Goal: Transaction & Acquisition: Purchase product/service

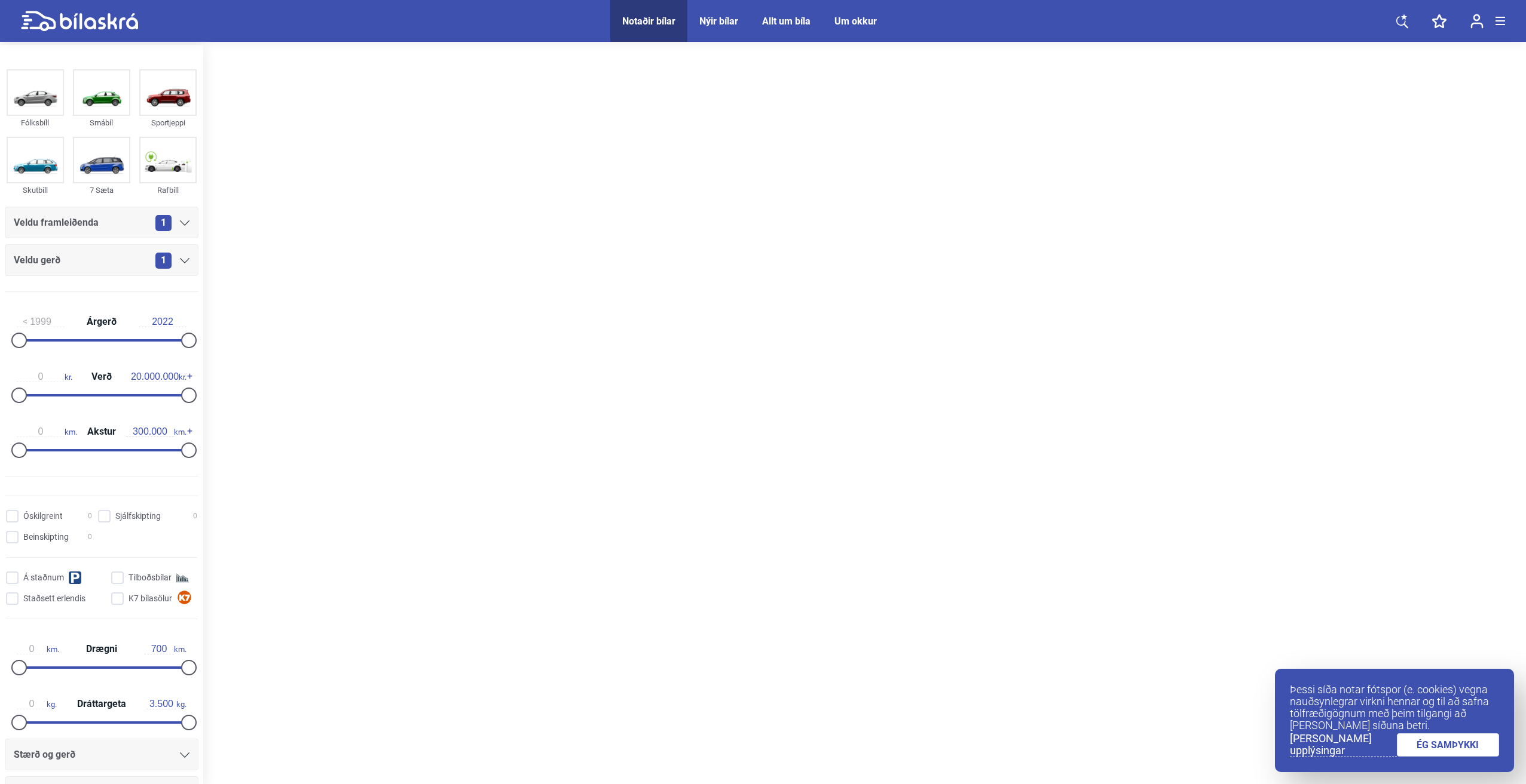
click at [657, 18] on div "Notaðir bílar" at bounding box center [649, 21] width 53 height 11
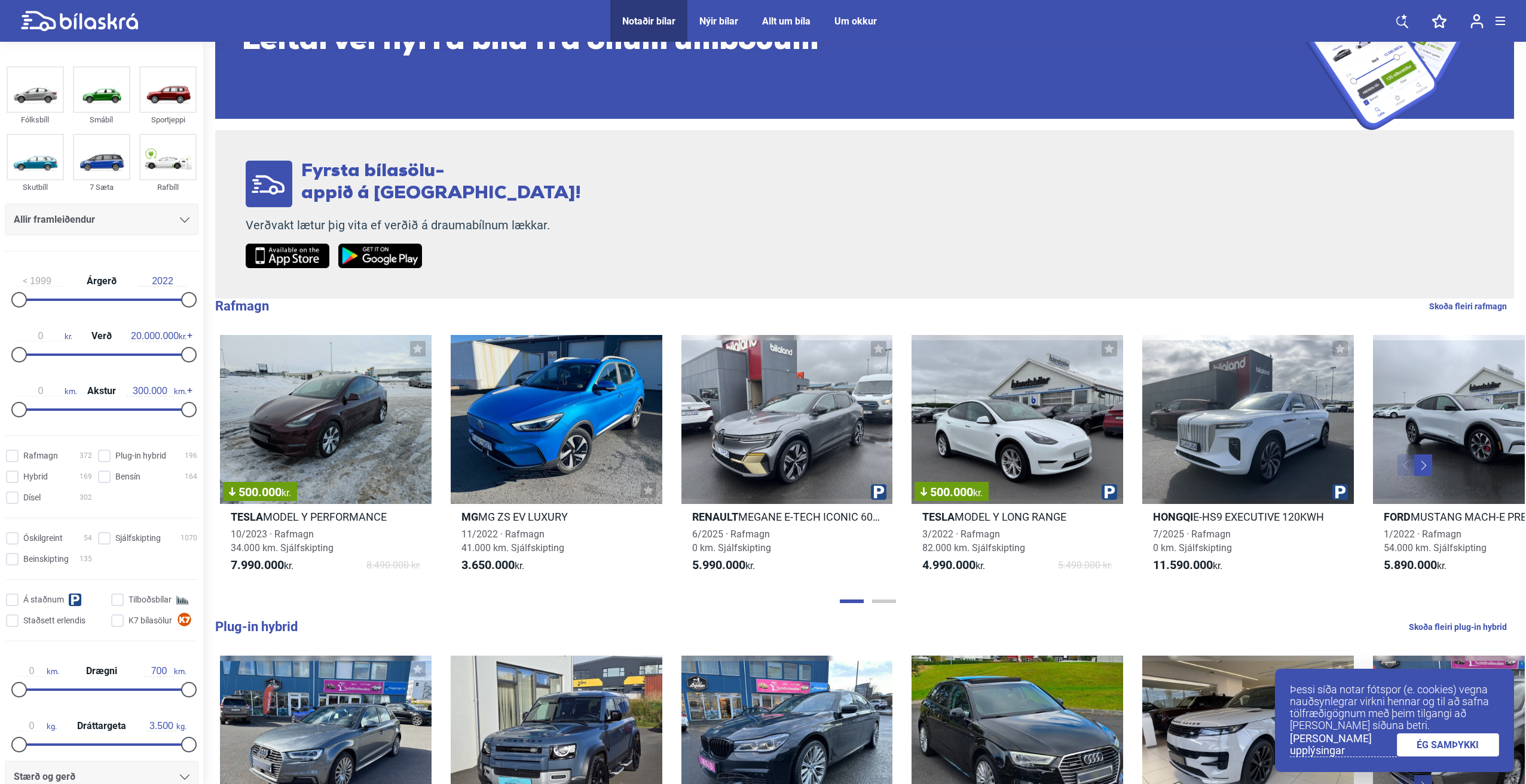
scroll to position [119, 0]
type input "3.500.000"
drag, startPoint x: 182, startPoint y: 353, endPoint x: 47, endPoint y: 355, distance: 135.0
click at [47, 355] on div at bounding box center [48, 354] width 15 height 15
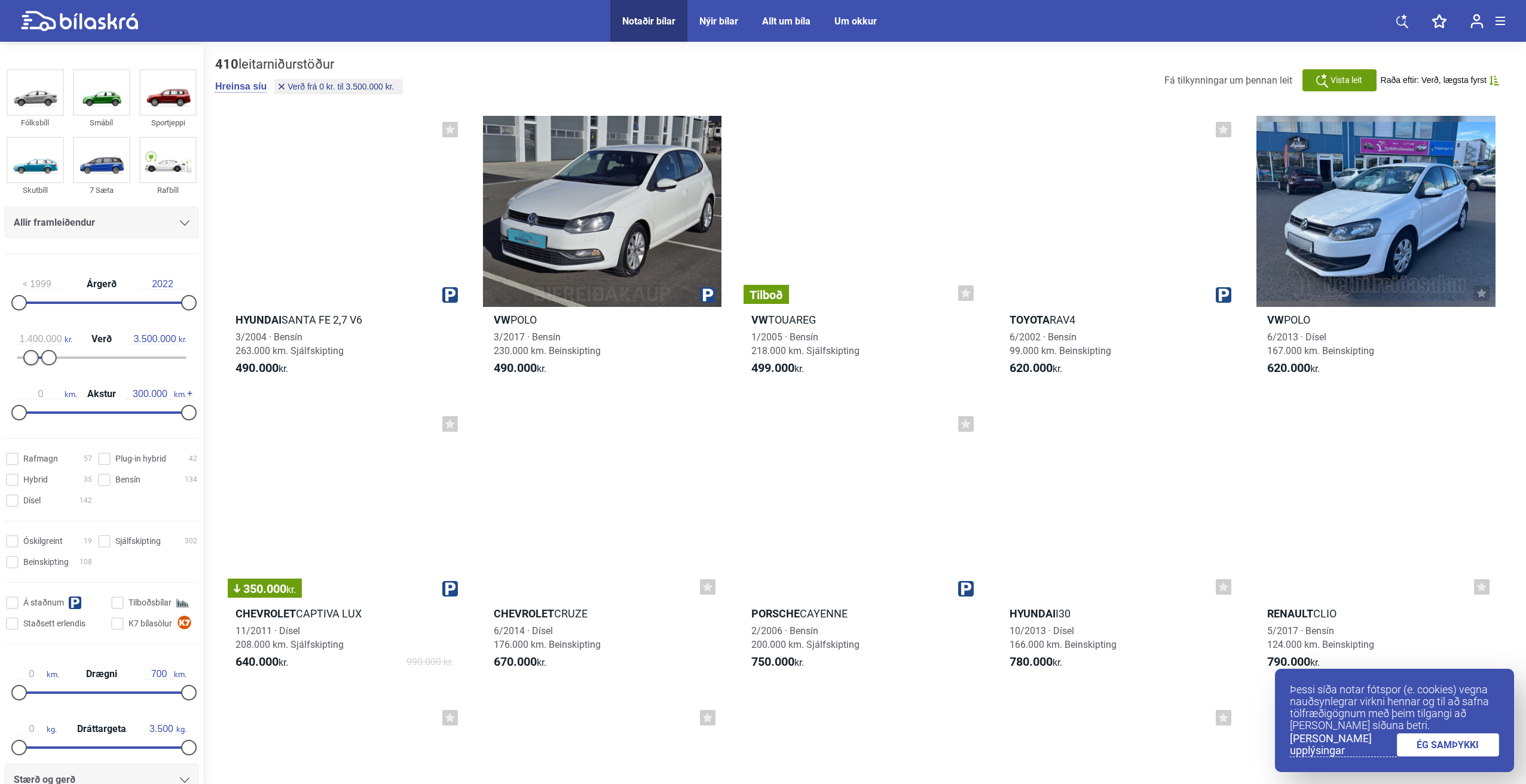
type input "1.500.000"
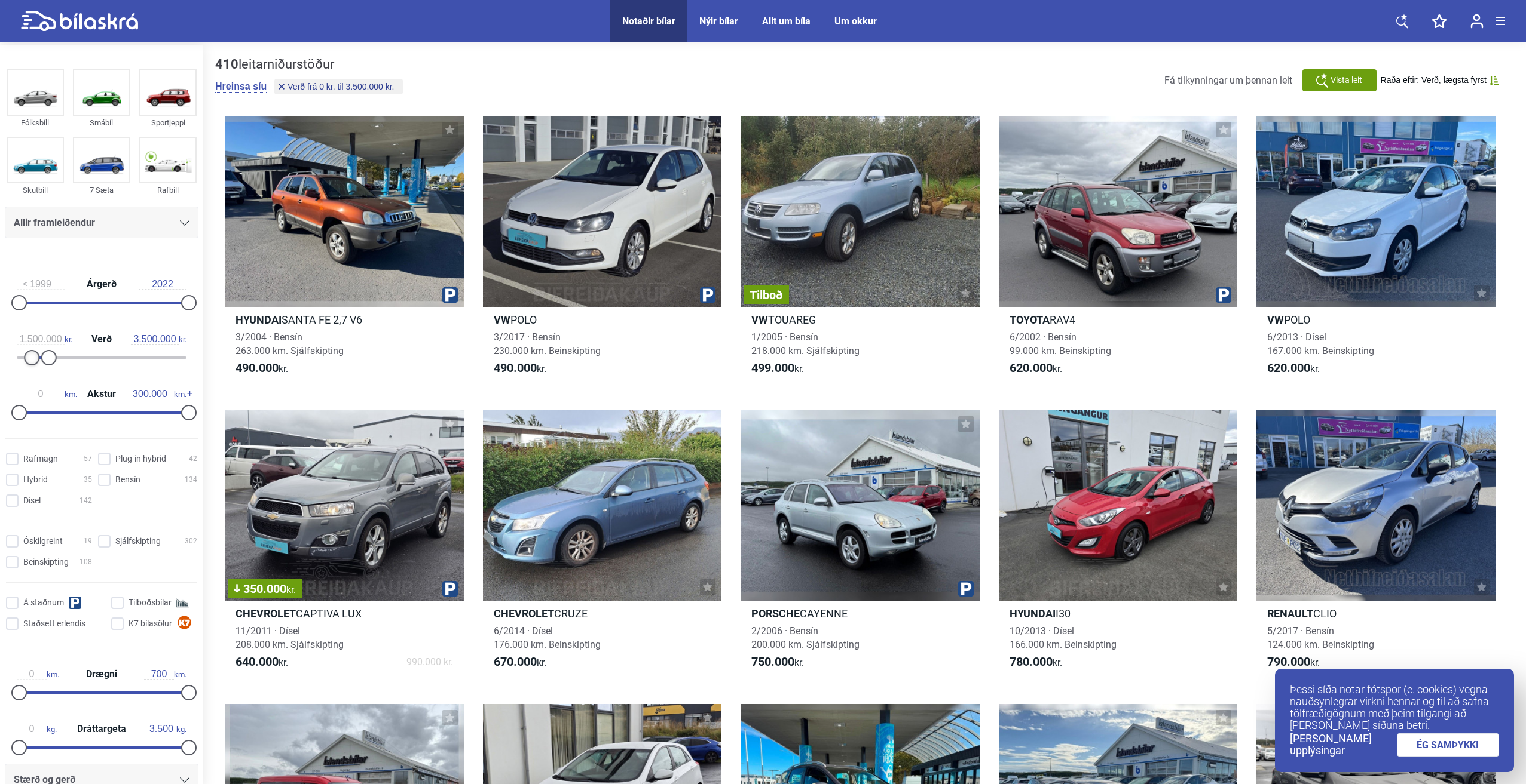
drag, startPoint x: 22, startPoint y: 359, endPoint x: 34, endPoint y: 359, distance: 12.0
click at [34, 359] on div at bounding box center [31, 358] width 15 height 15
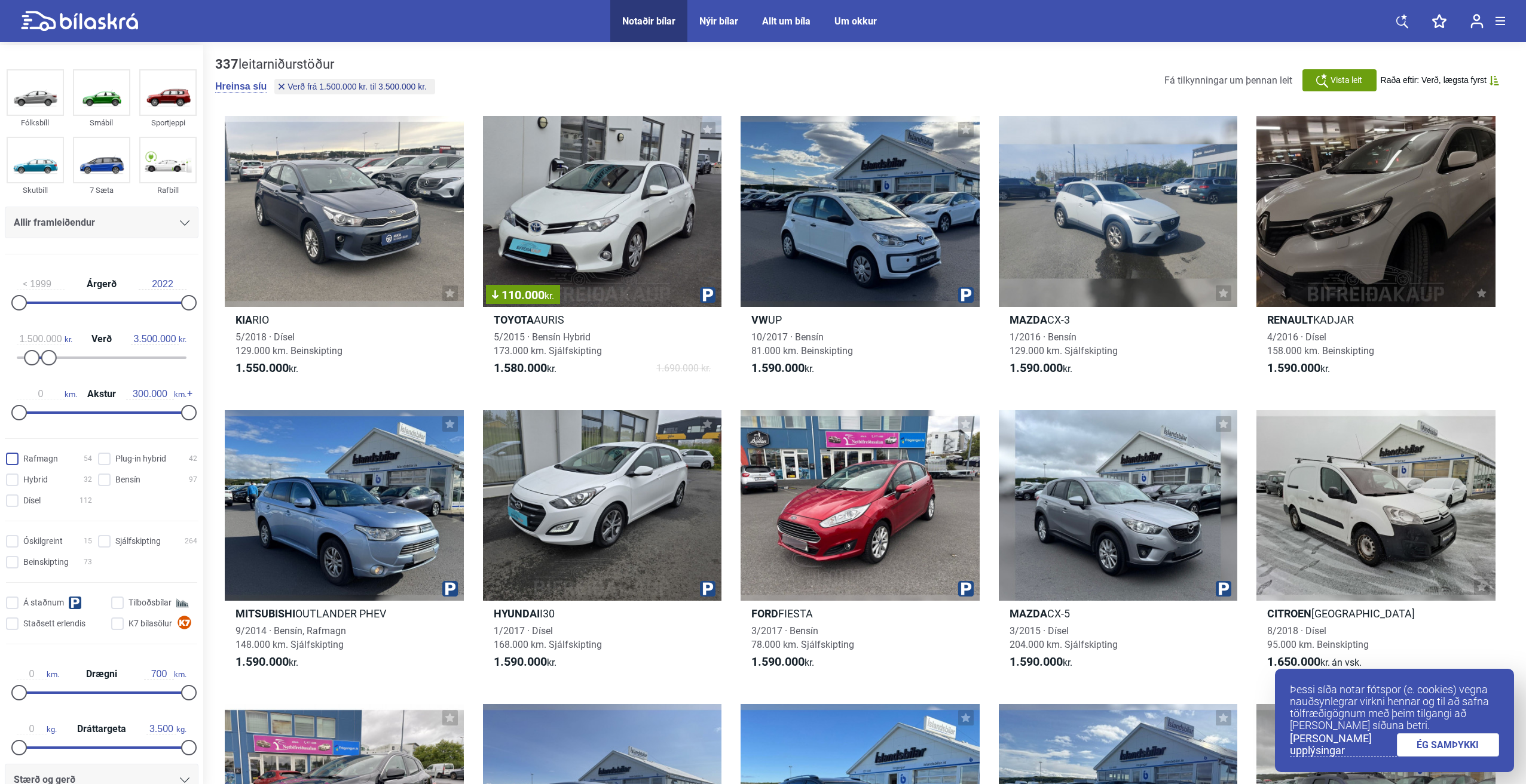
click at [17, 459] on input "Rafmagn 54" at bounding box center [51, 460] width 86 height 13
checkbox input "true"
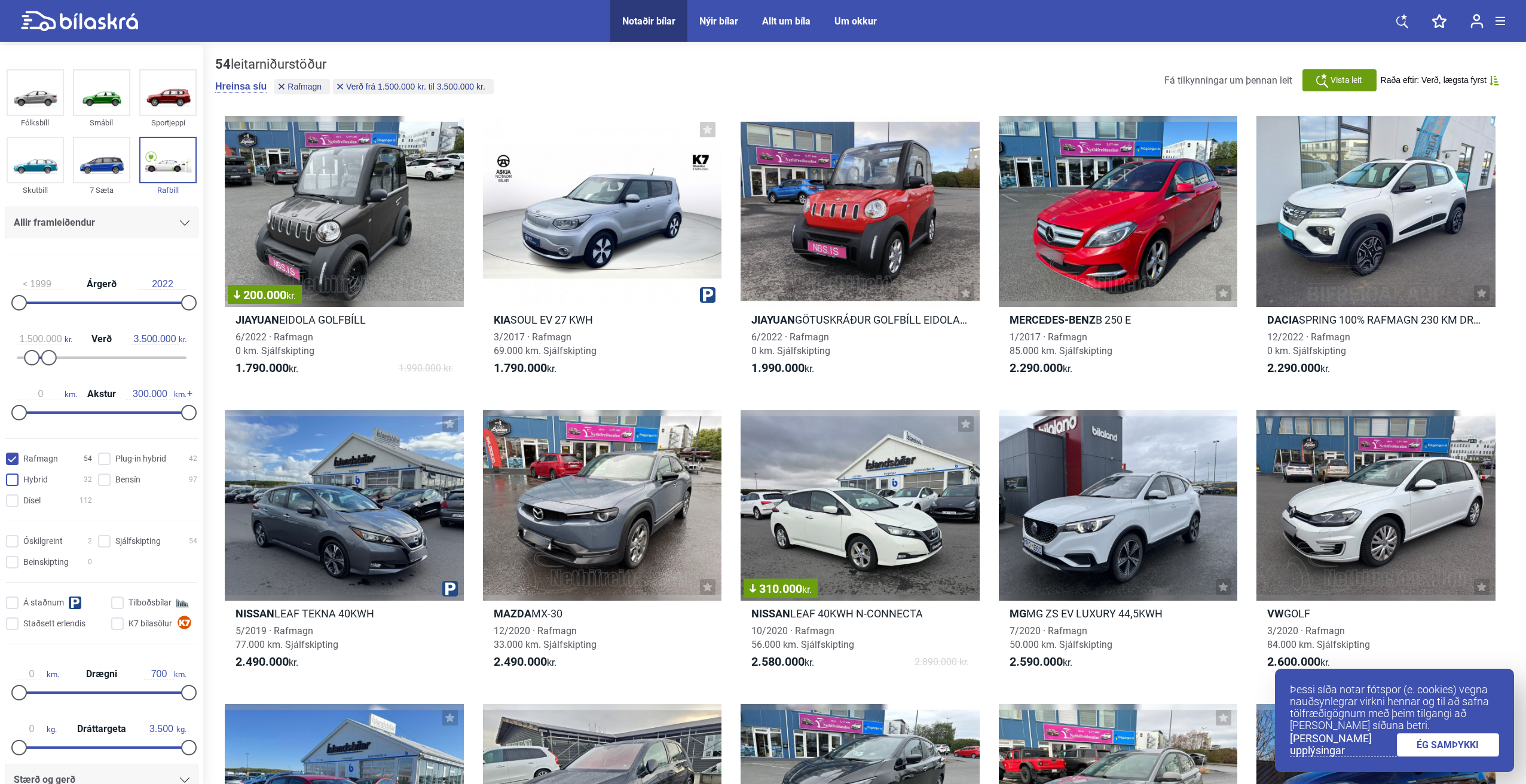
click at [15, 481] on input "Hybrid 32" at bounding box center [51, 481] width 86 height 13
checkbox input "true"
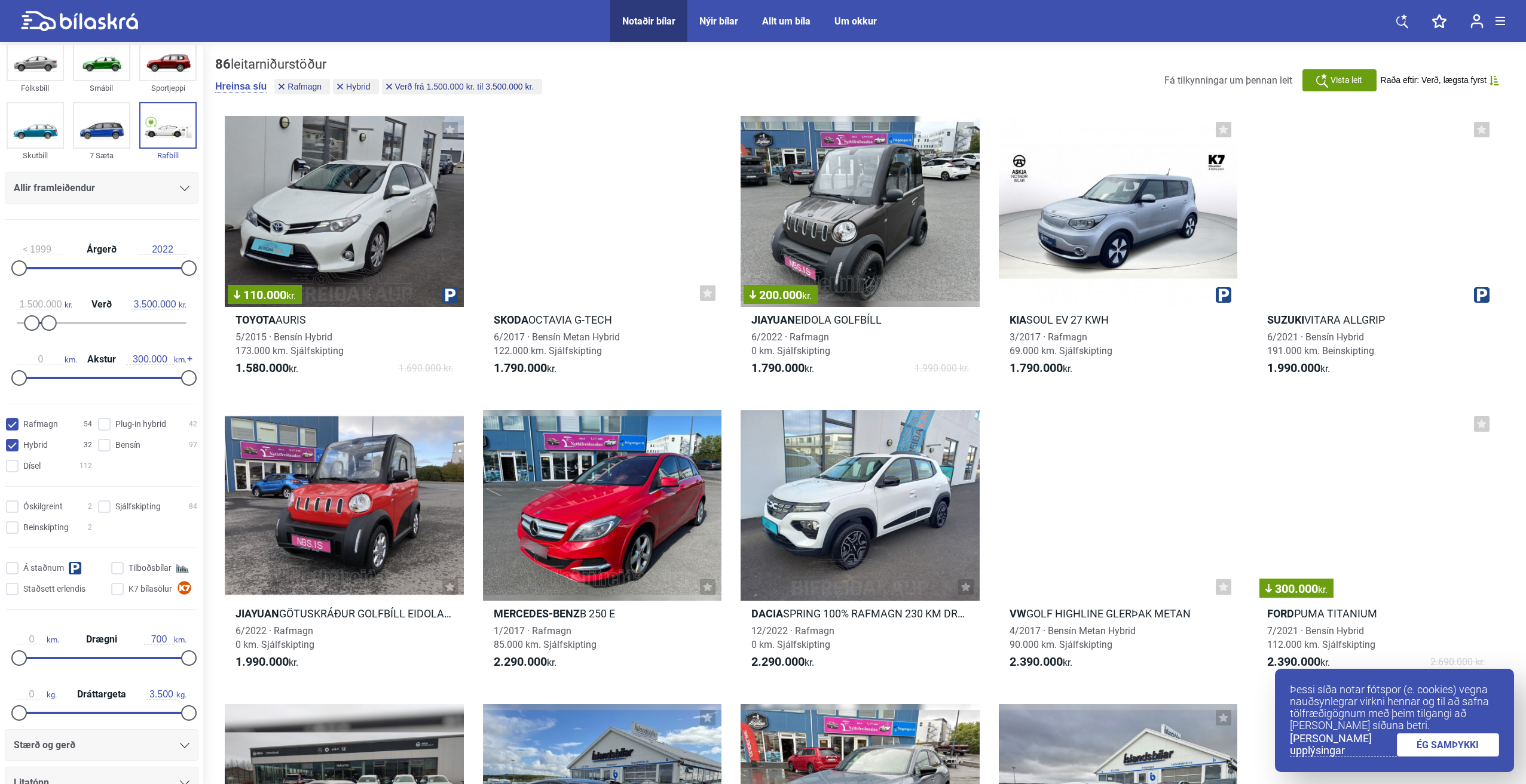
scroll to position [60, 0]
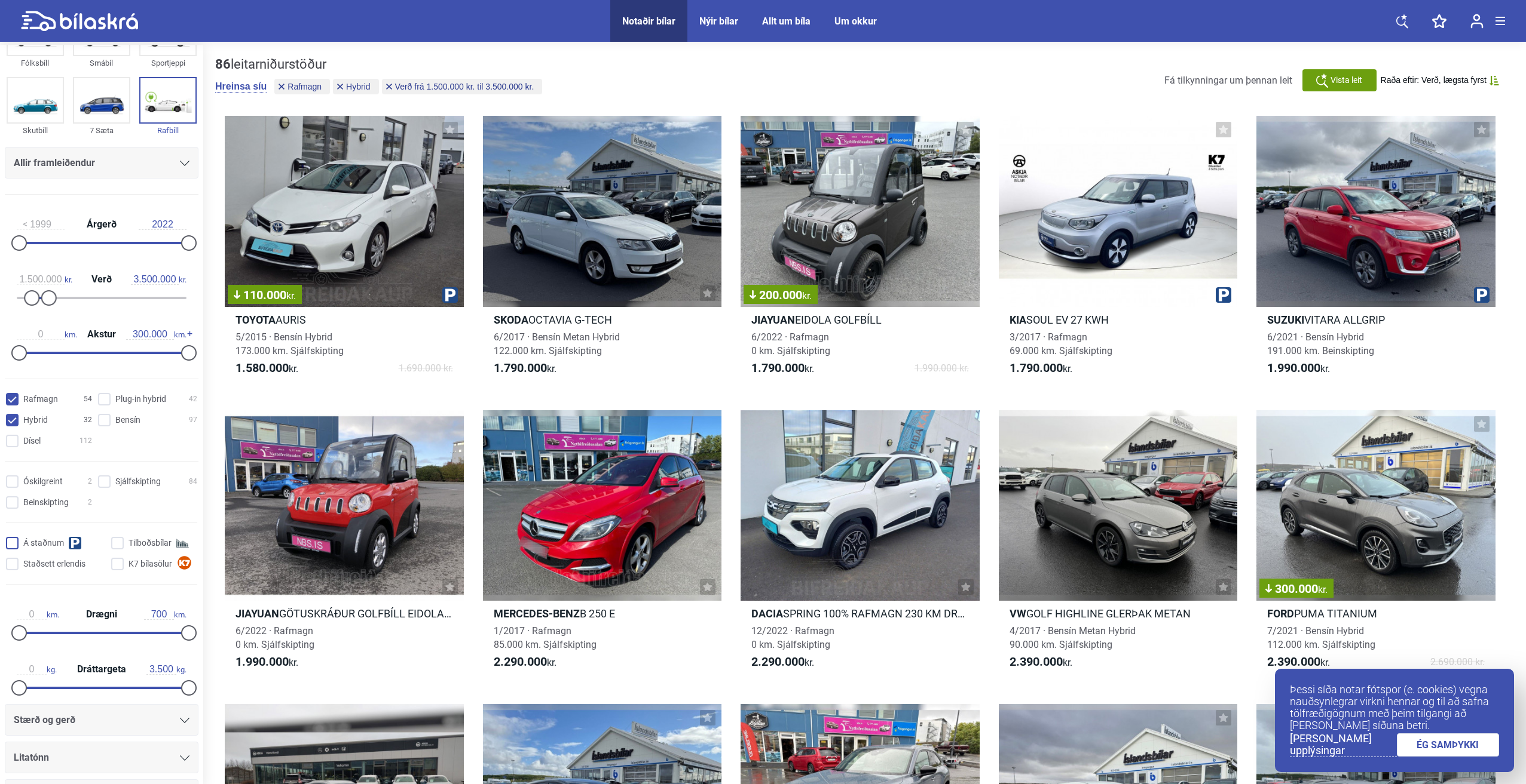
click at [42, 548] on input "Á staðnum" at bounding box center [58, 544] width 99 height 13
checkbox input "true"
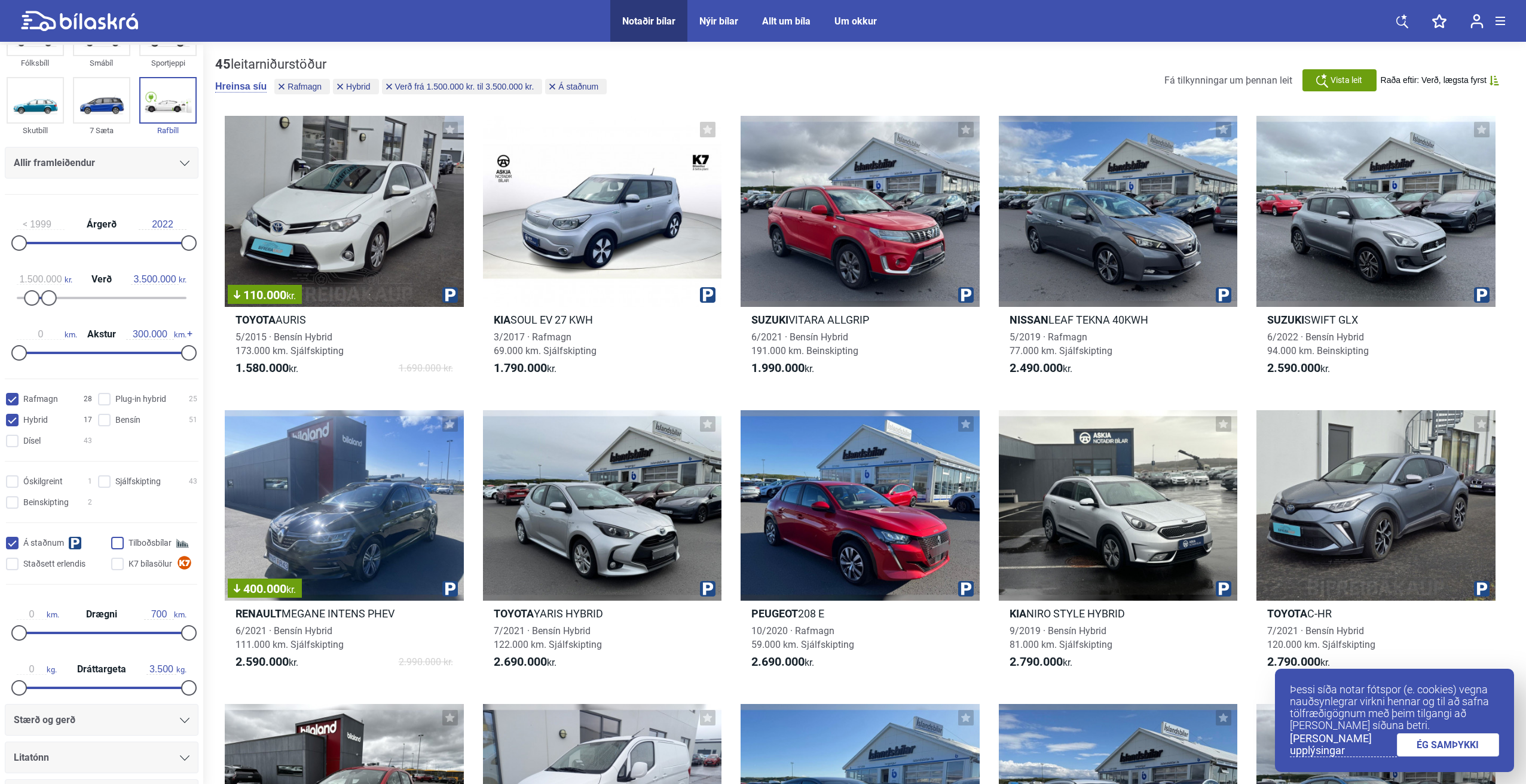
click at [119, 540] on input "Tilboðsbílar" at bounding box center [156, 544] width 86 height 13
checkbox input "true"
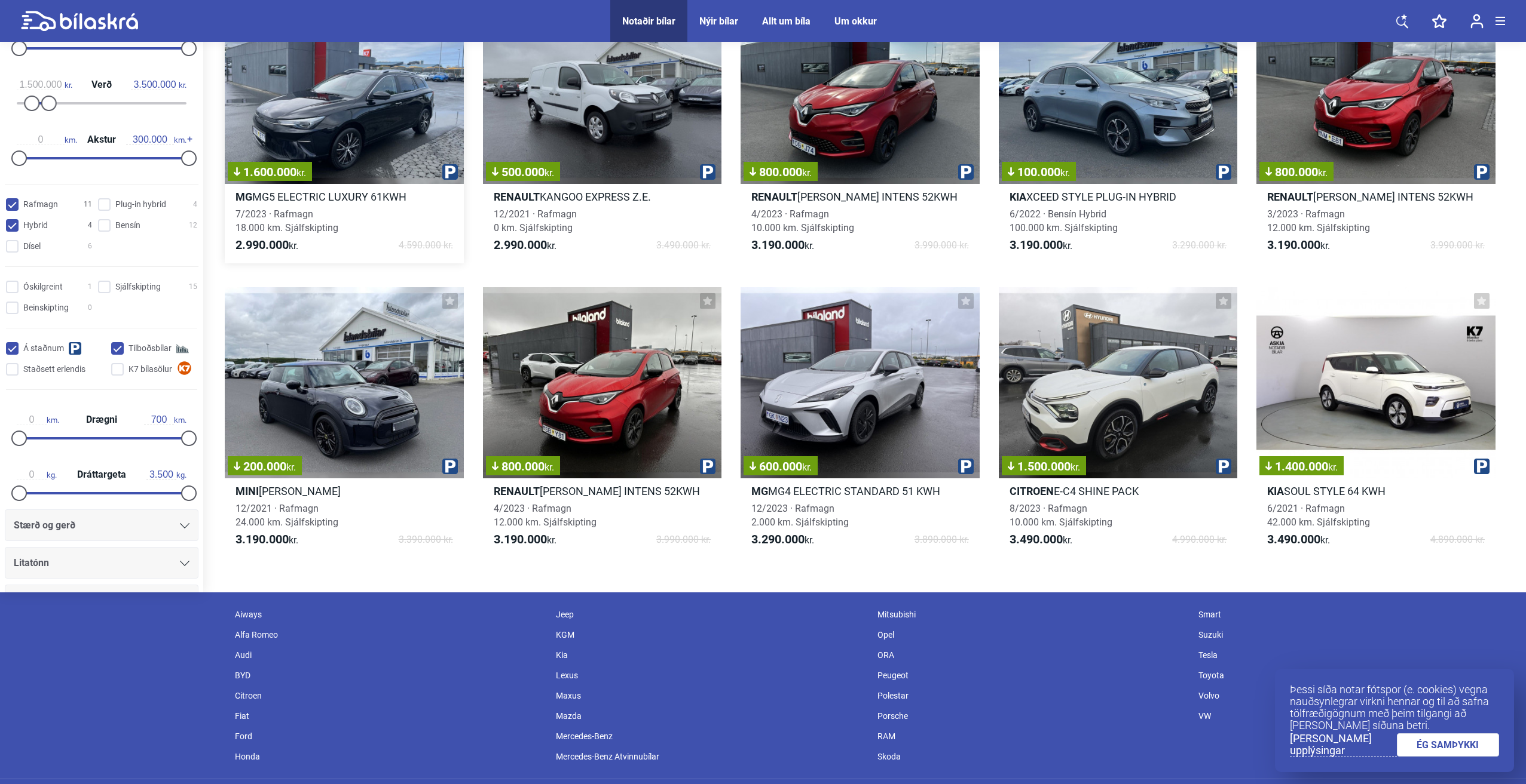
scroll to position [418, 0]
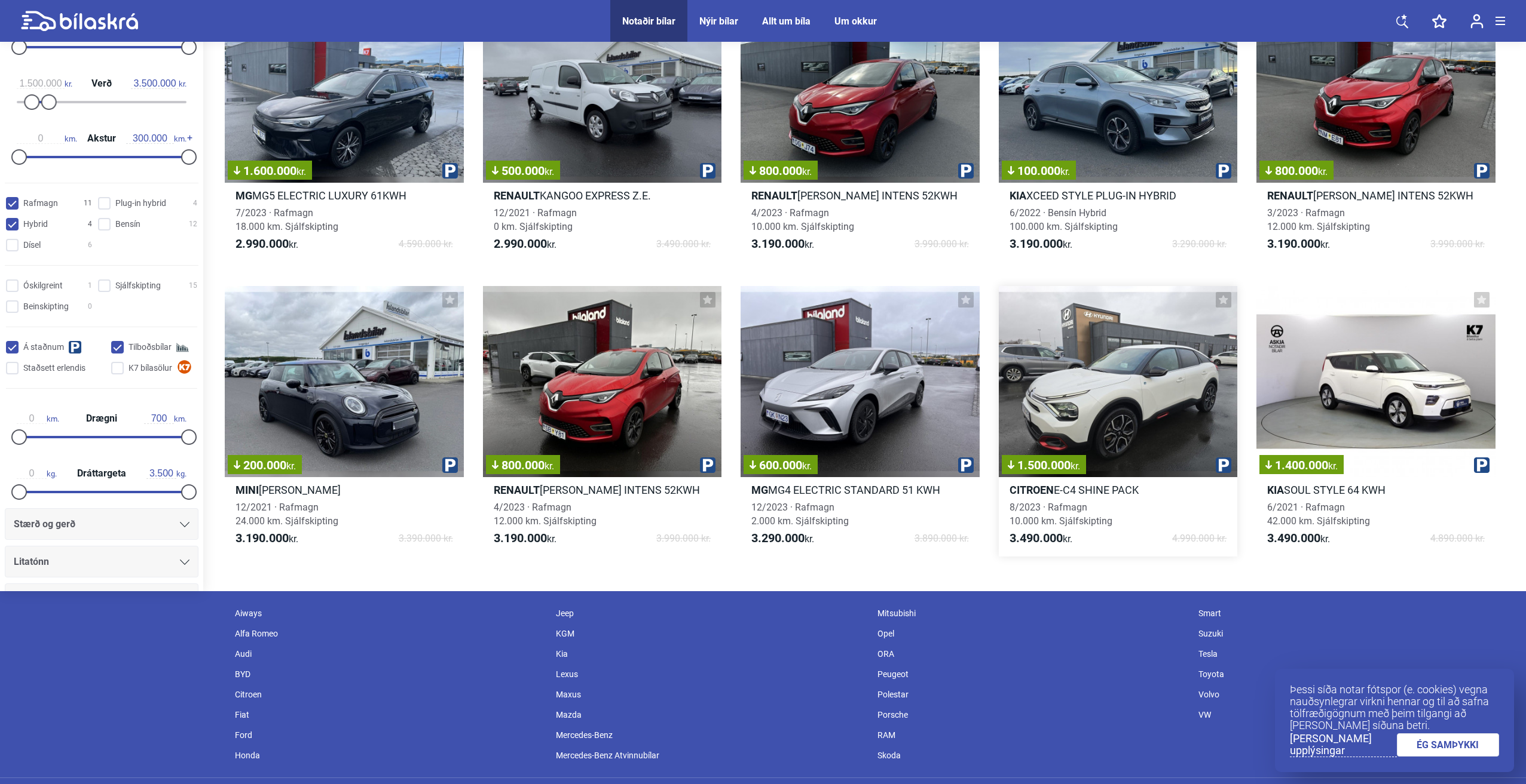
click at [1114, 424] on div "1.500.000 kr." at bounding box center [1118, 382] width 239 height 191
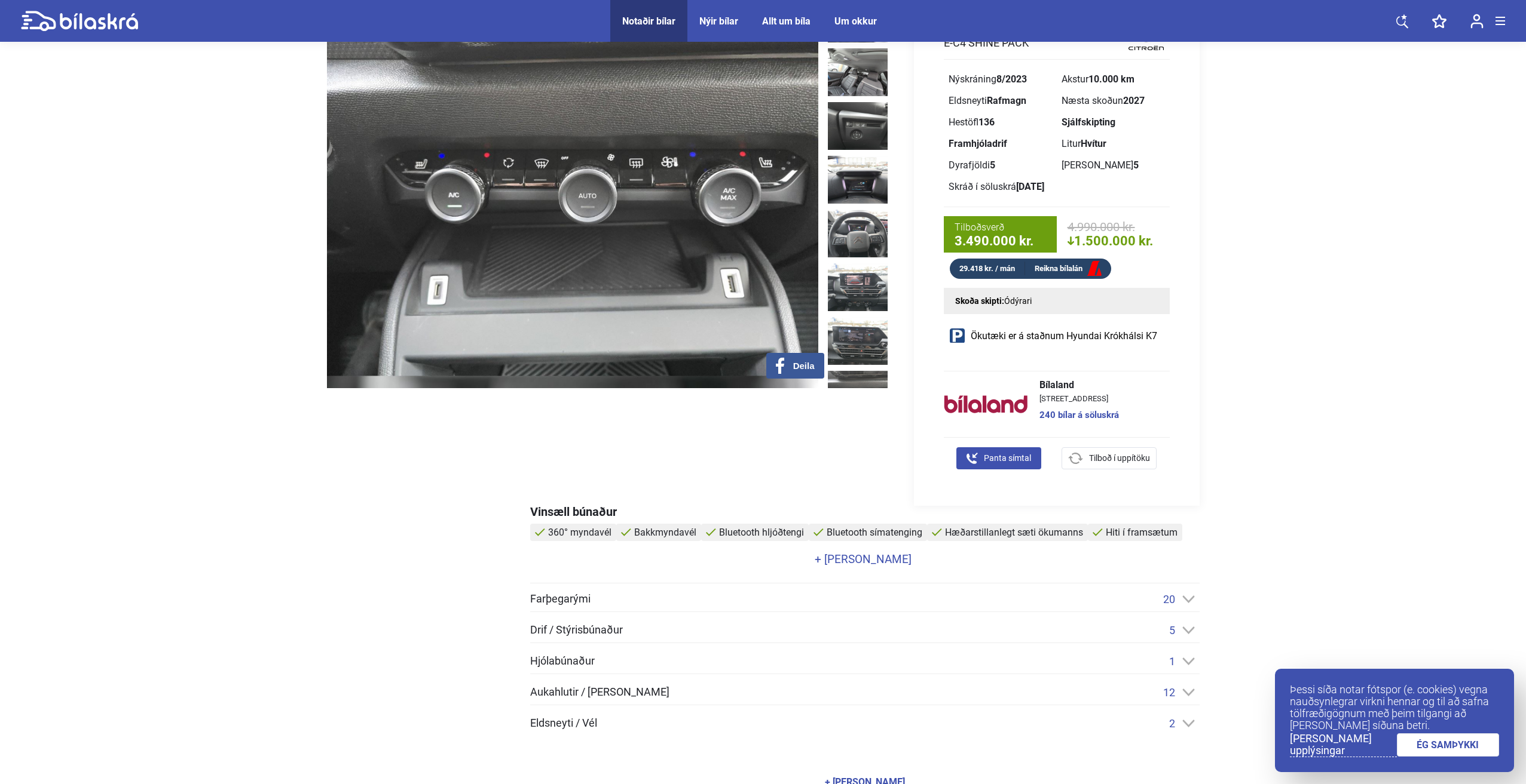
scroll to position [119, 0]
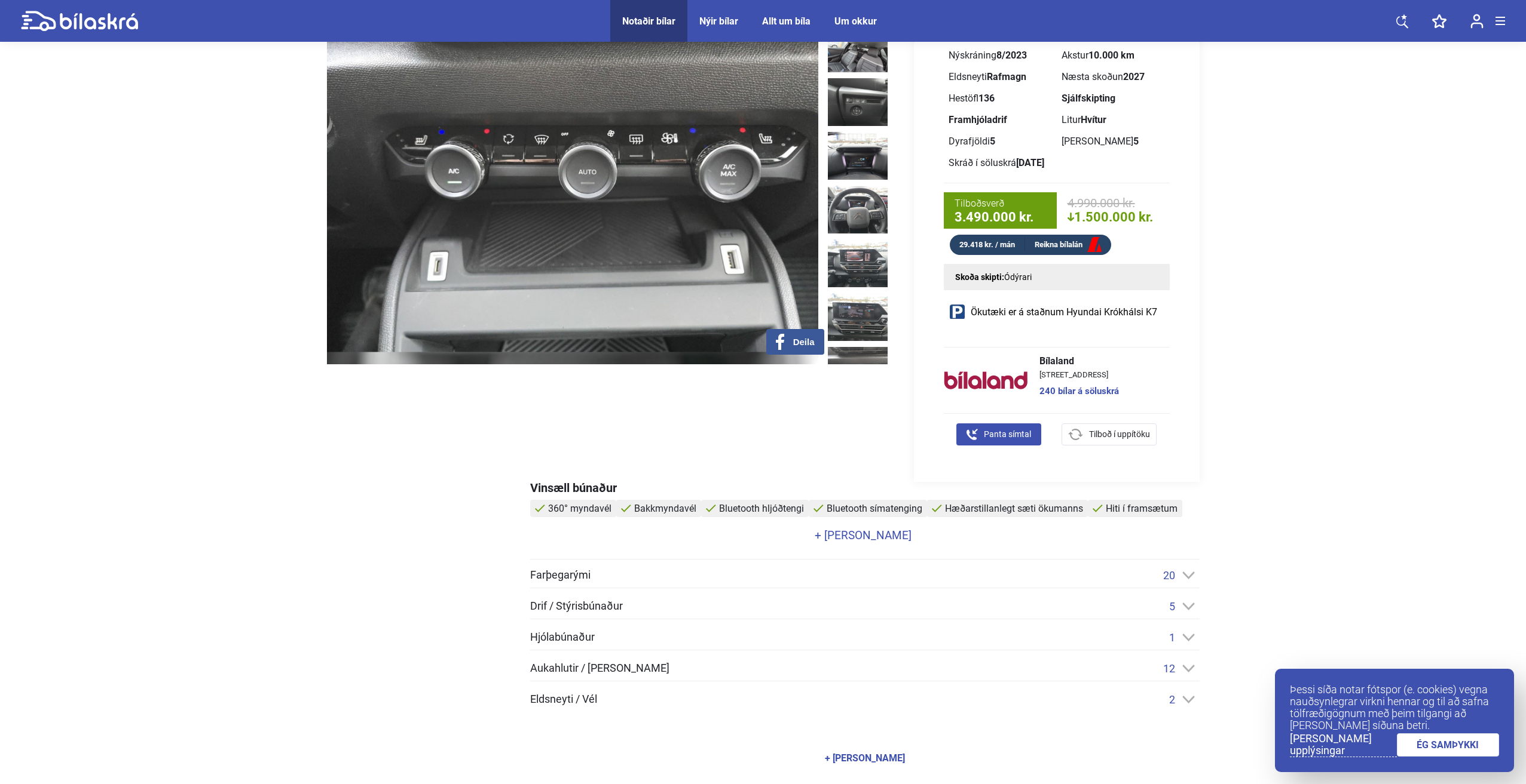
click at [1071, 246] on link "Reikna bílalán" at bounding box center [1067, 245] width 86 height 15
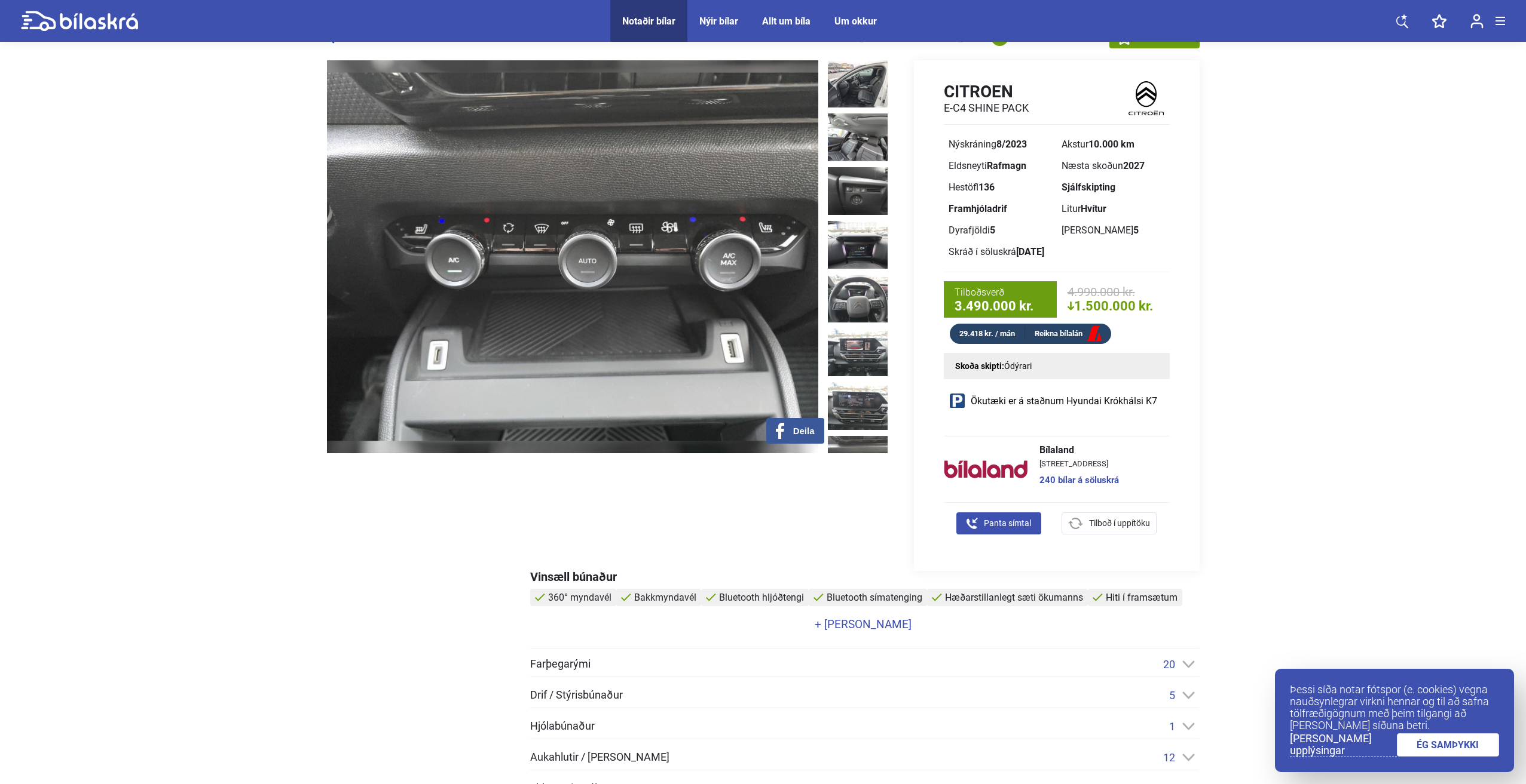
scroll to position [0, 0]
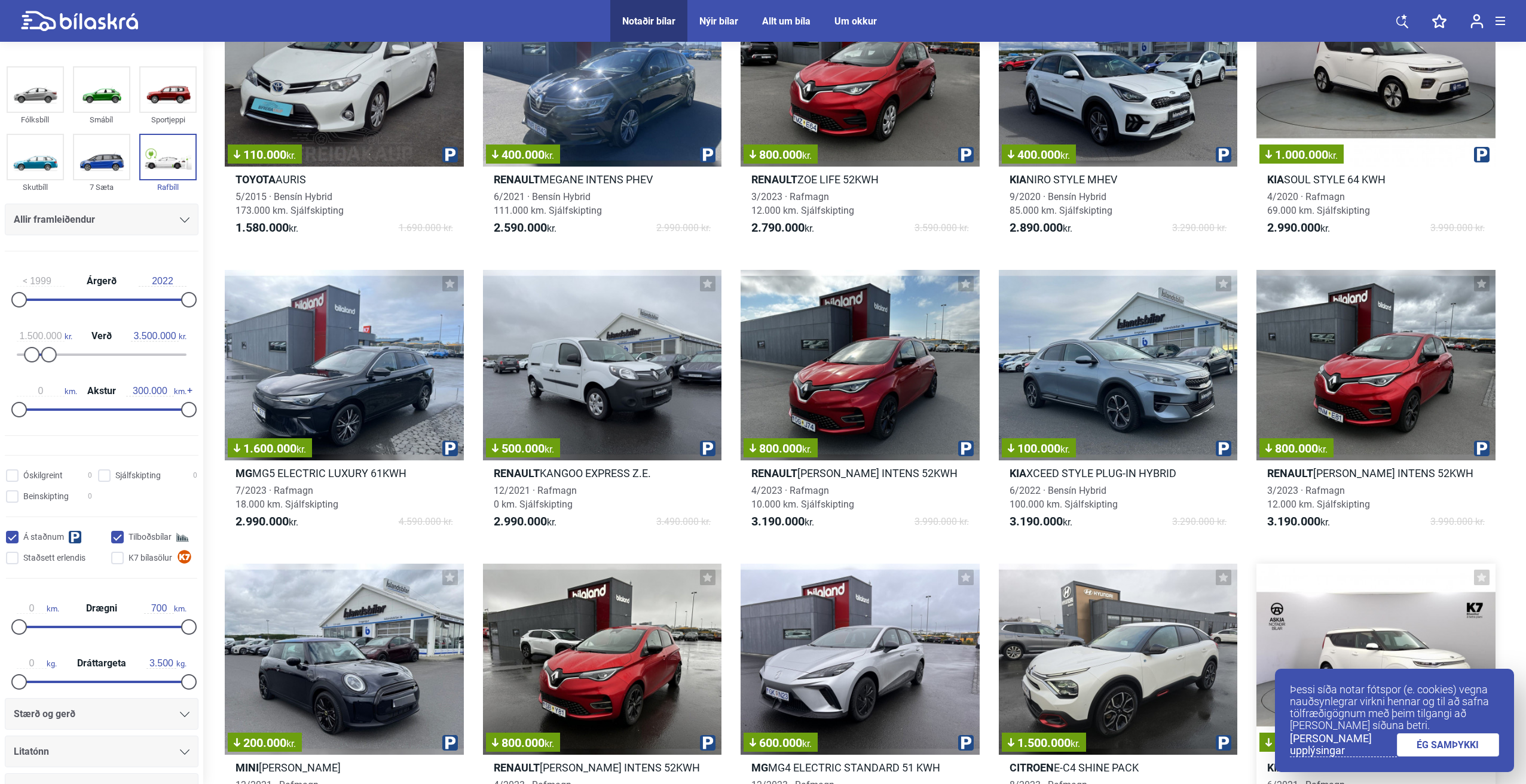
scroll to position [119, 0]
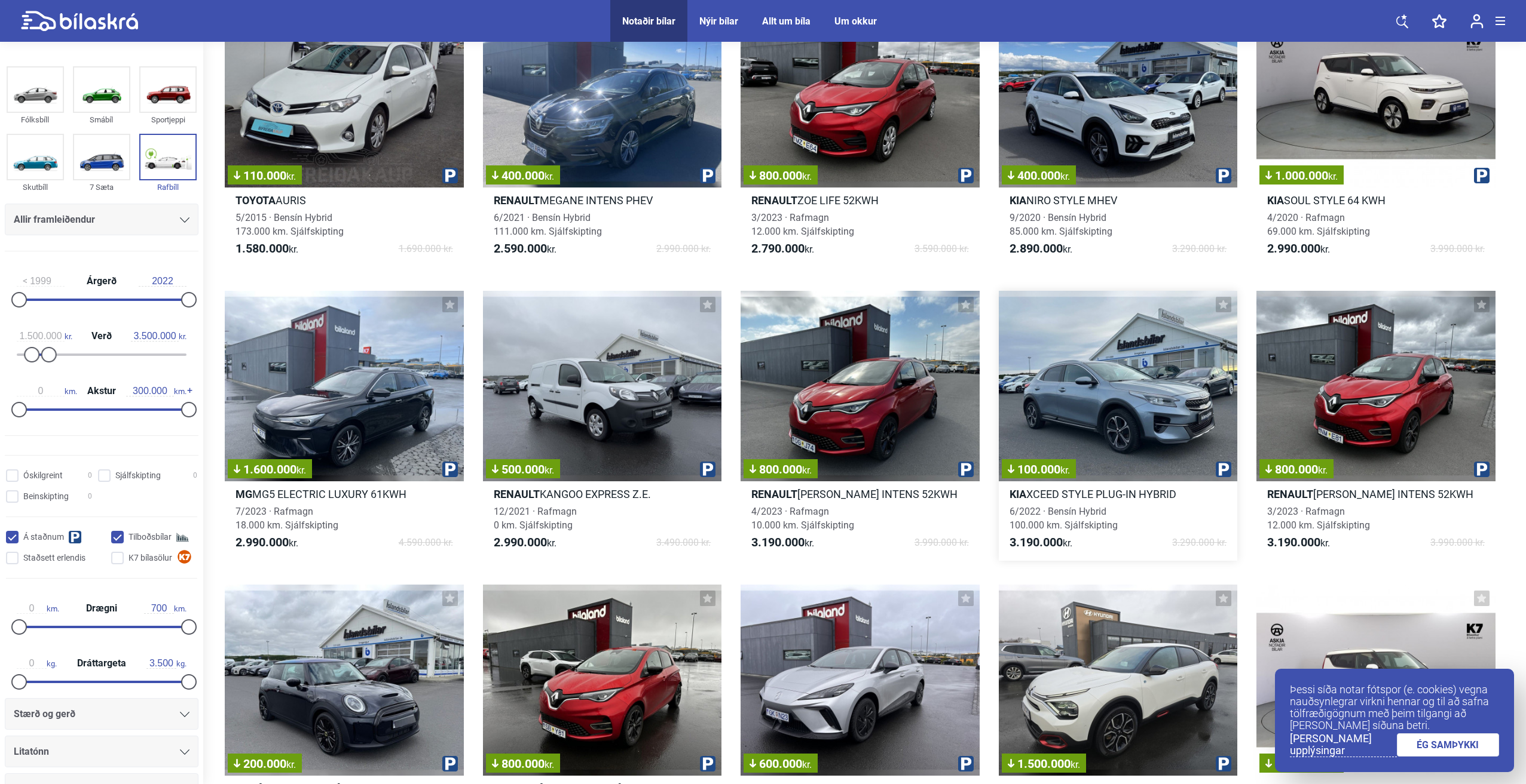
click at [1148, 398] on div "100.000 kr." at bounding box center [1118, 386] width 239 height 191
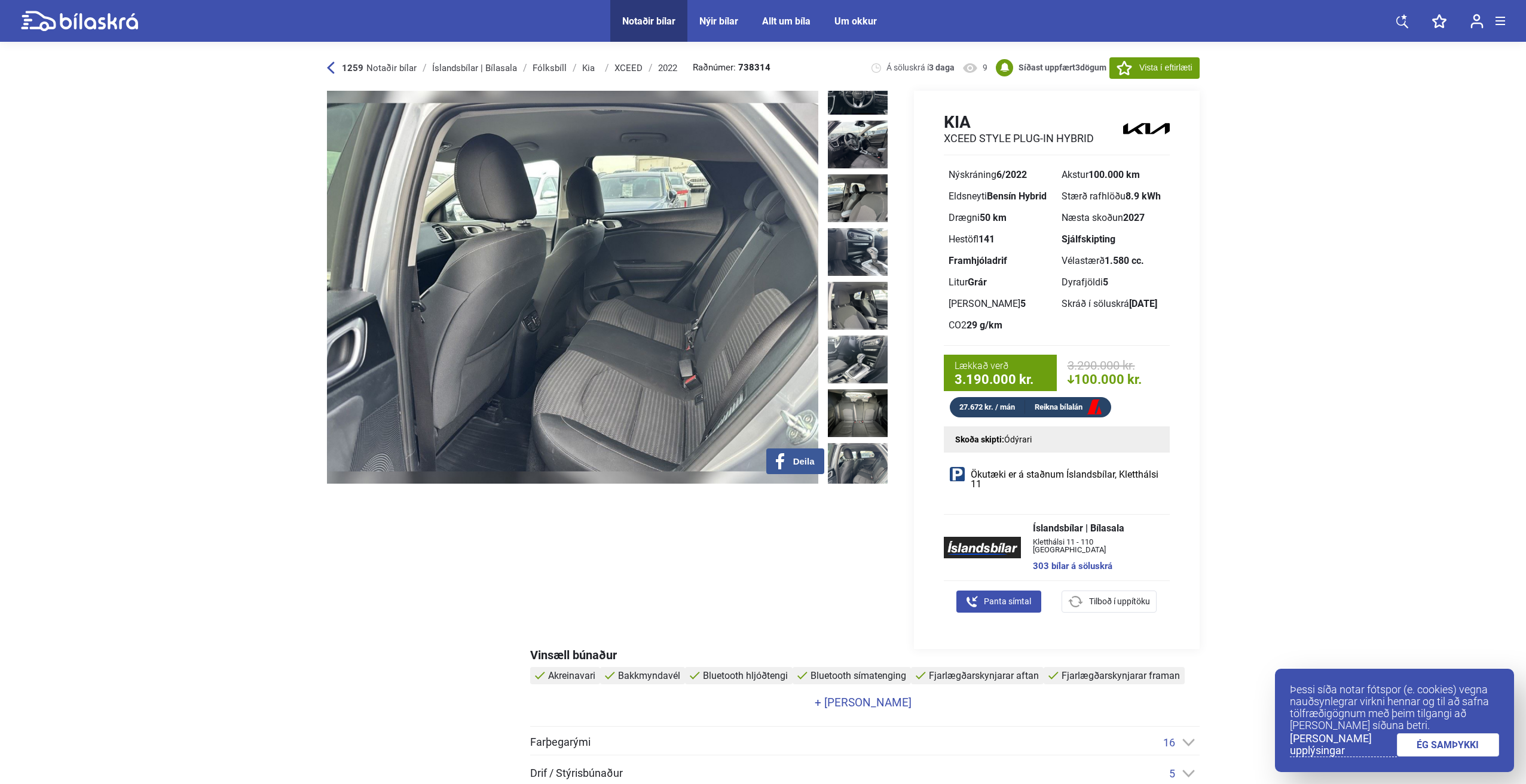
scroll to position [478, 0]
